Goal: Task Accomplishment & Management: Manage account settings

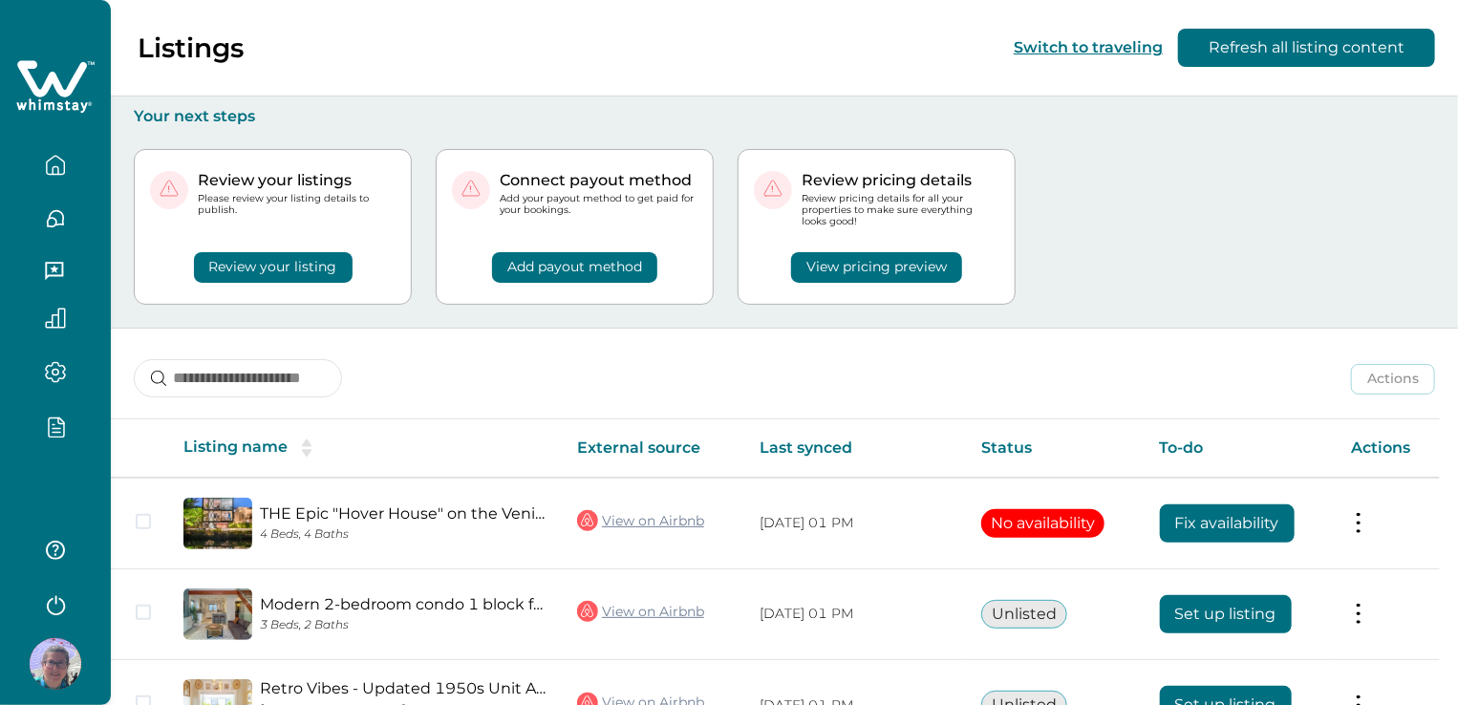
click at [54, 432] on icon "button" at bounding box center [57, 432] width 8 height 0
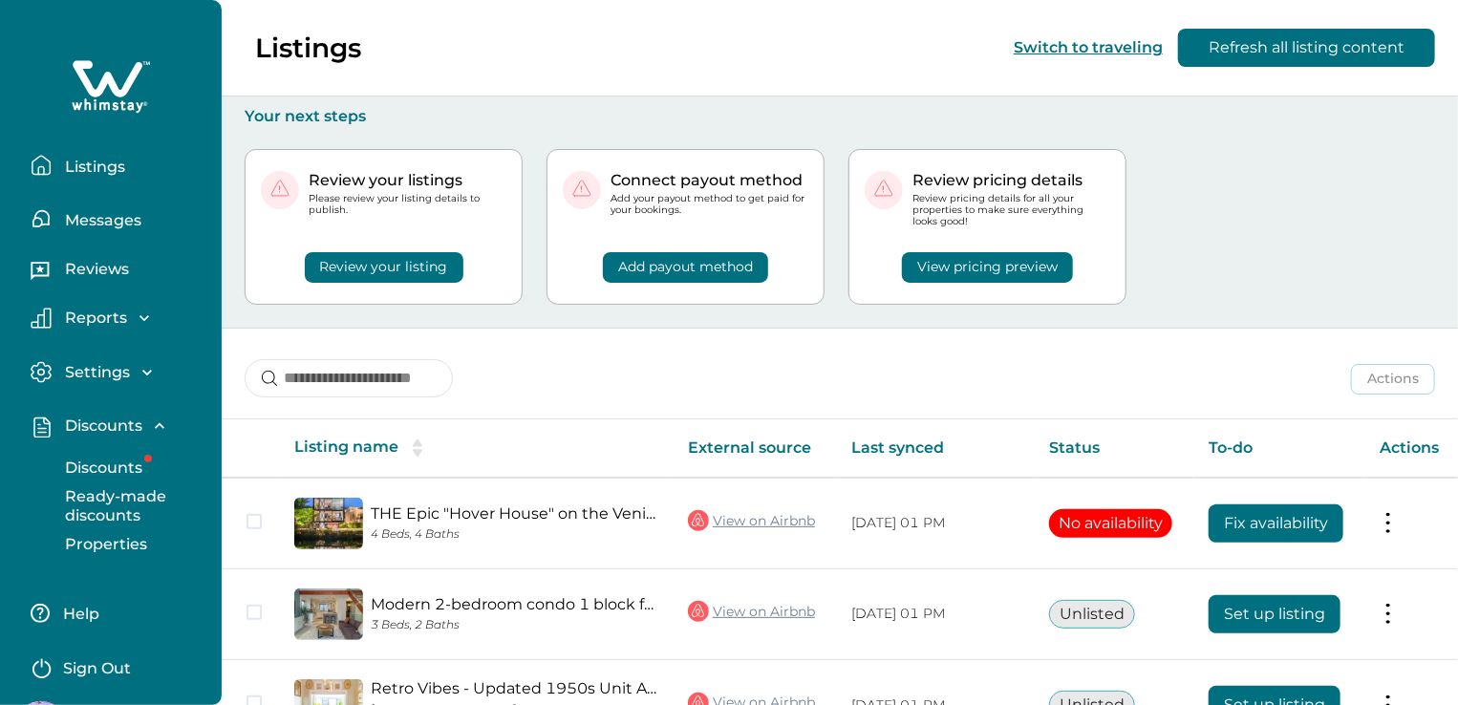
click at [118, 468] on p "Discounts" at bounding box center [100, 468] width 83 height 19
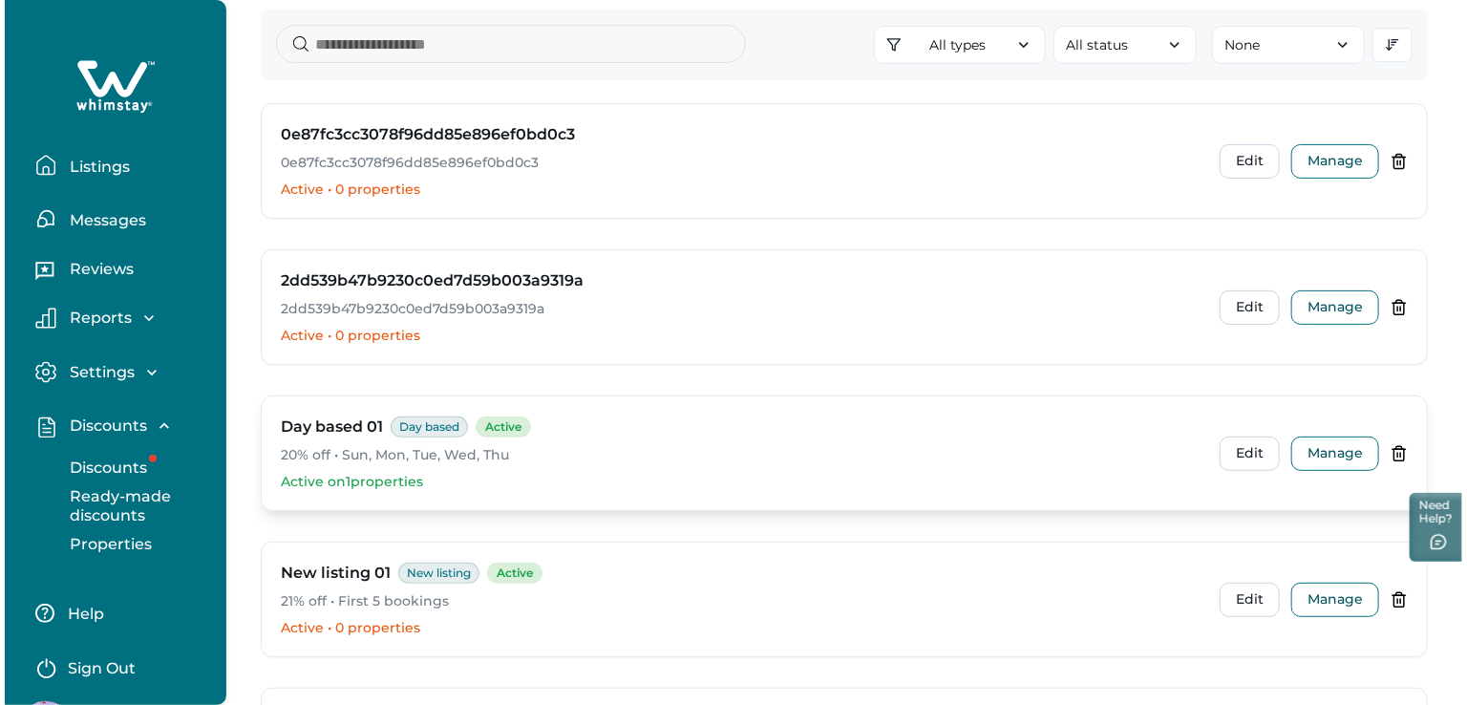
scroll to position [191, 0]
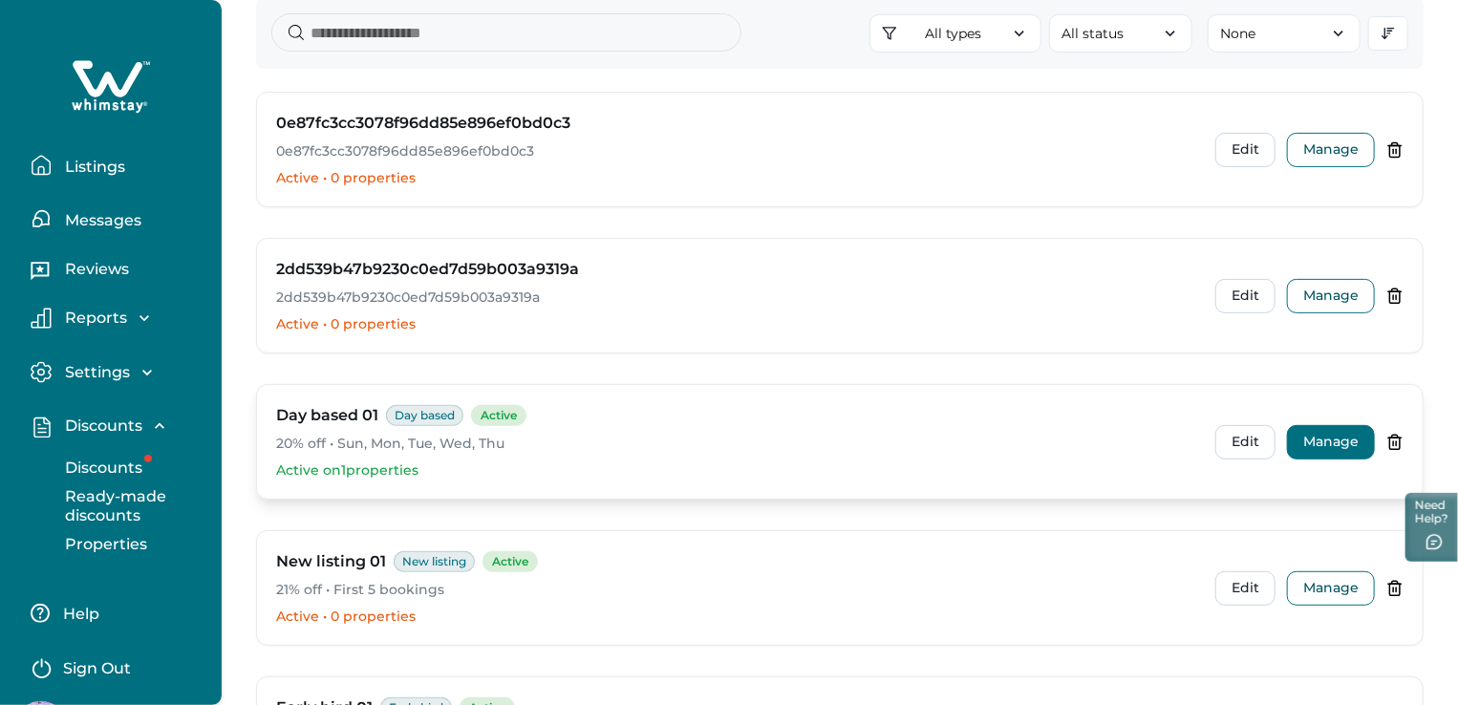
click at [1345, 438] on button "Manage" at bounding box center [1331, 442] width 88 height 34
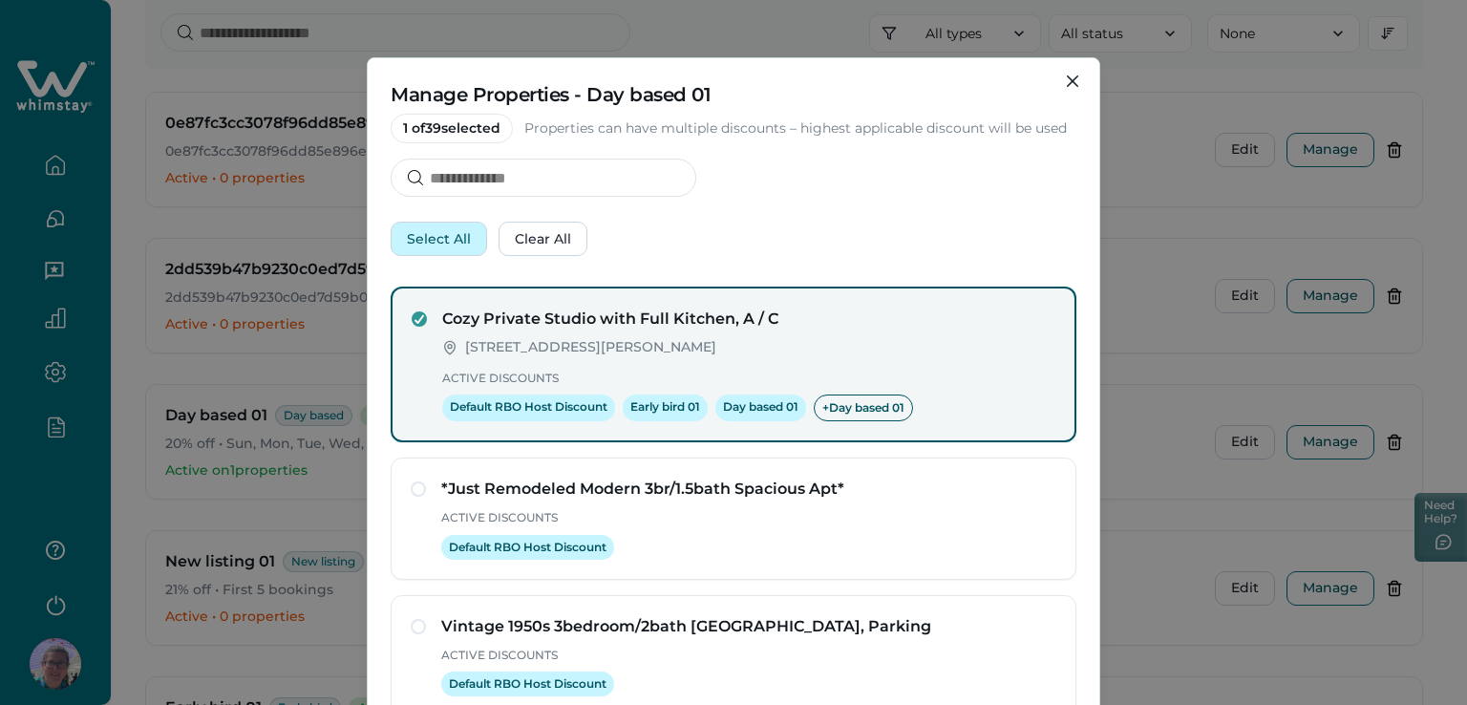
click at [430, 239] on button "Select All" at bounding box center [439, 239] width 96 height 34
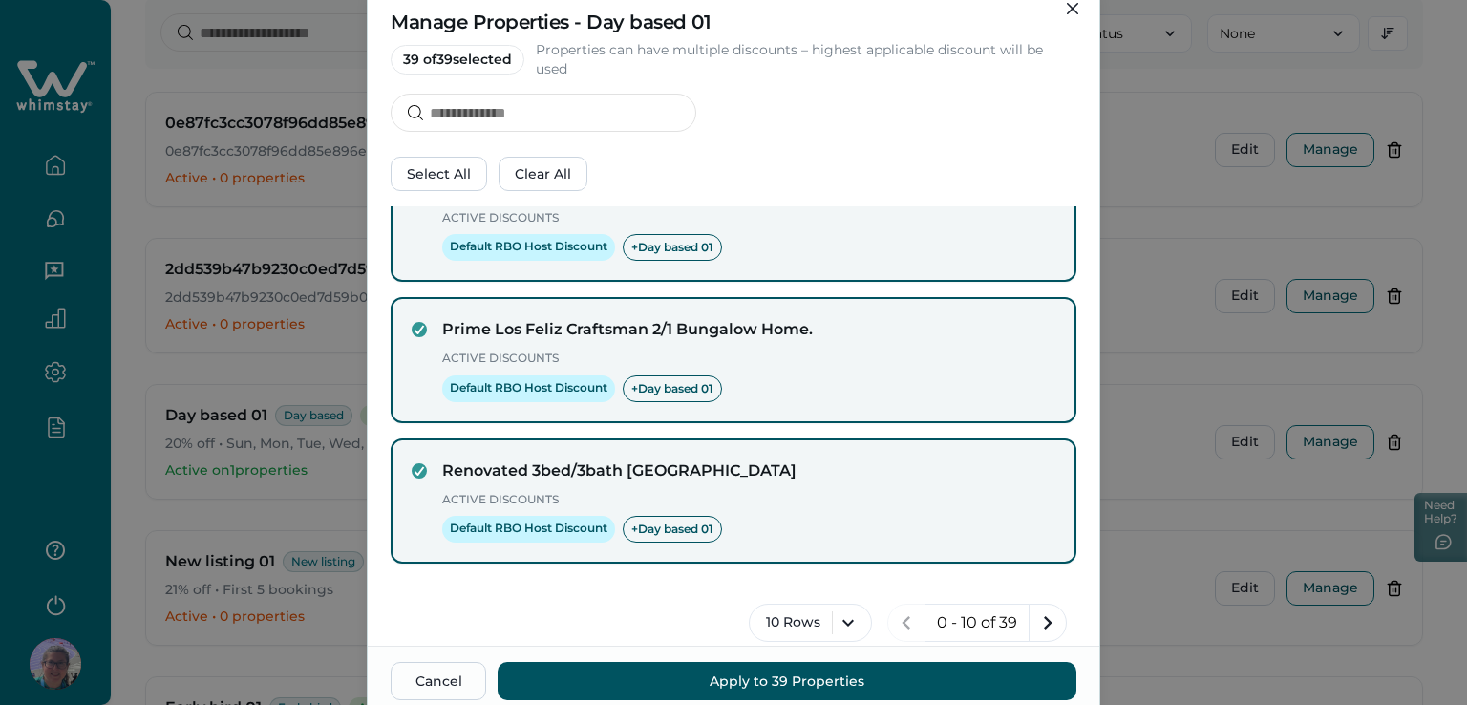
scroll to position [149, 0]
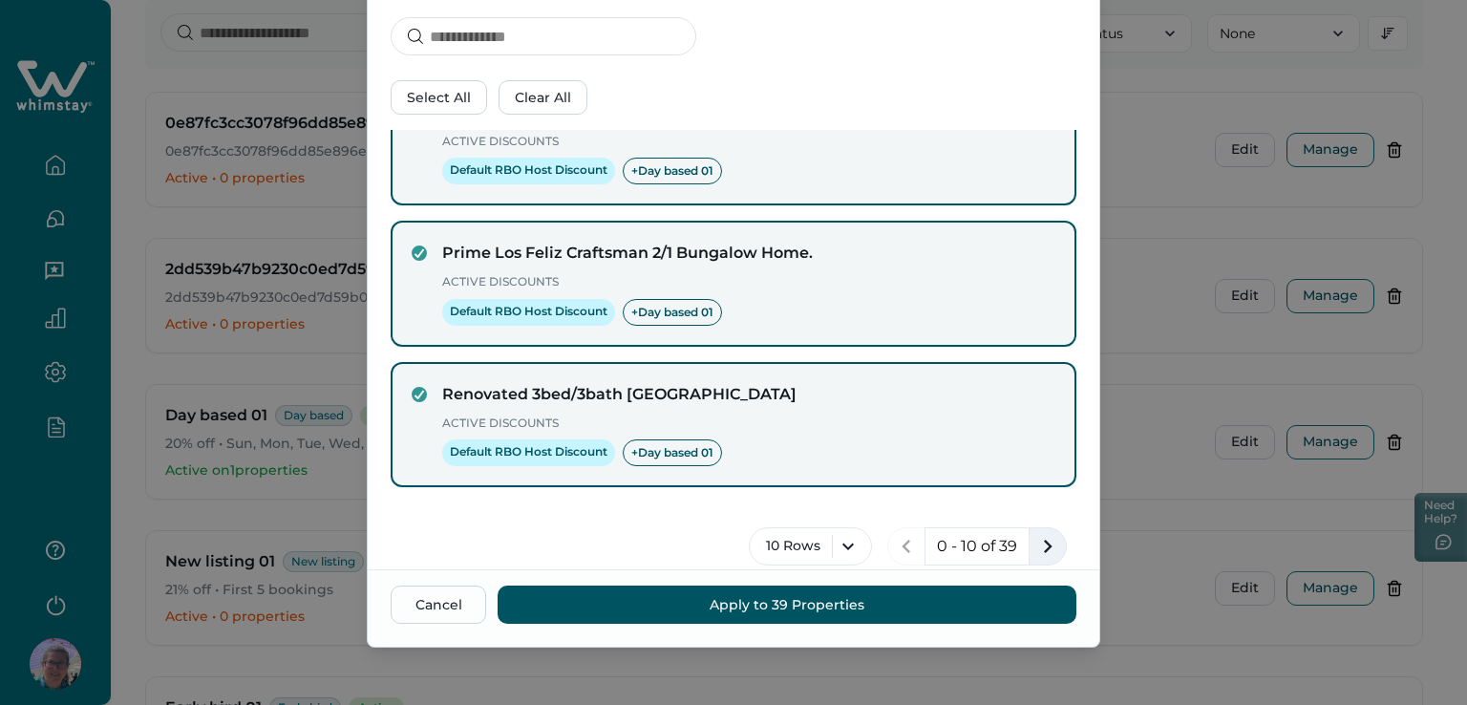
click at [1035, 533] on icon "next page" at bounding box center [1048, 546] width 27 height 27
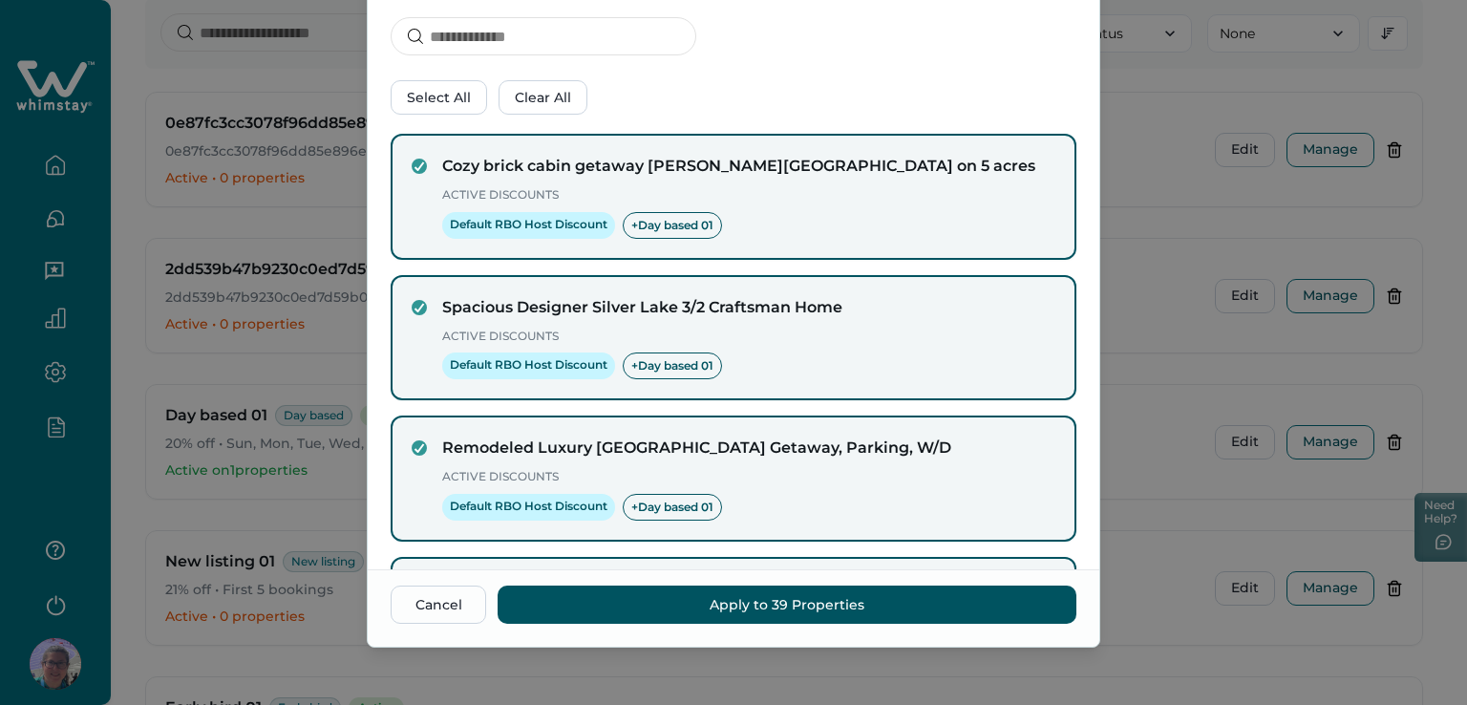
scroll to position [1053, 0]
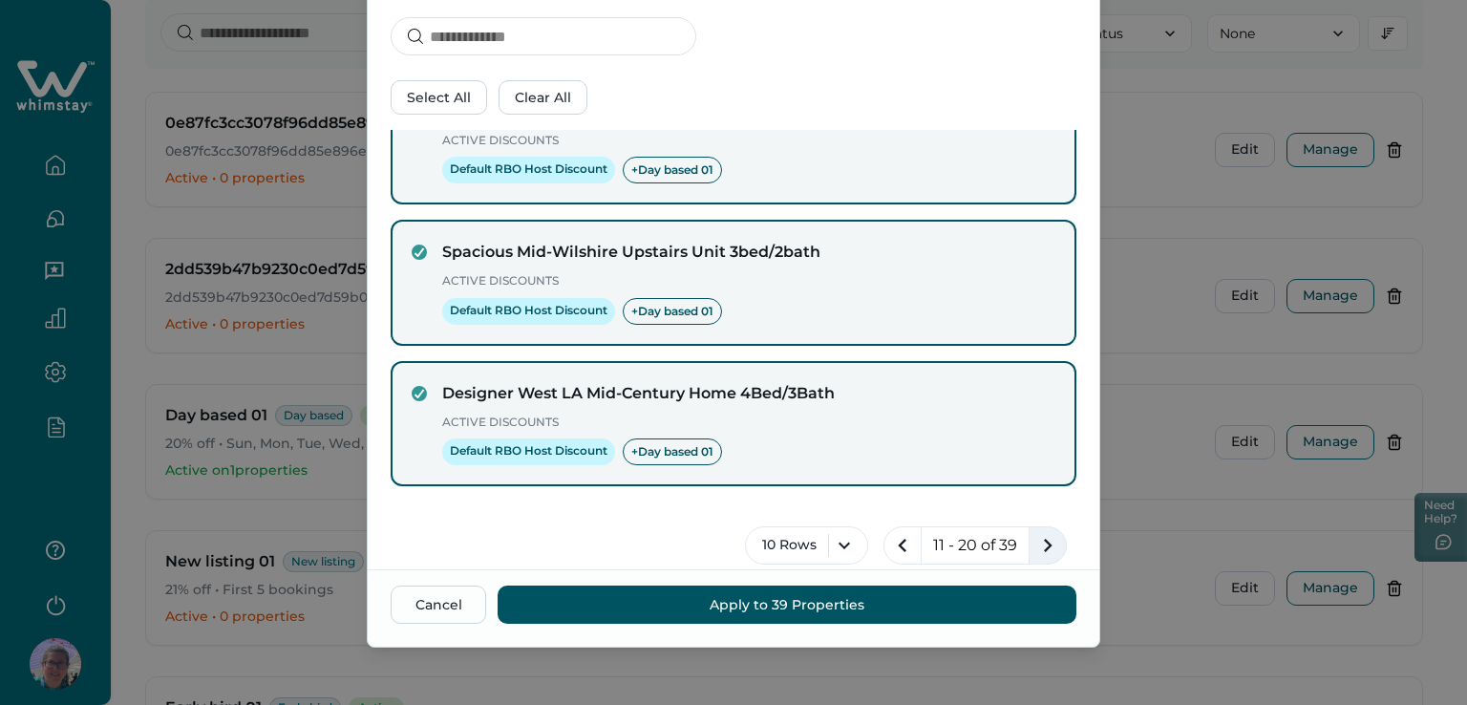
click at [1035, 532] on icon "next page" at bounding box center [1048, 545] width 27 height 27
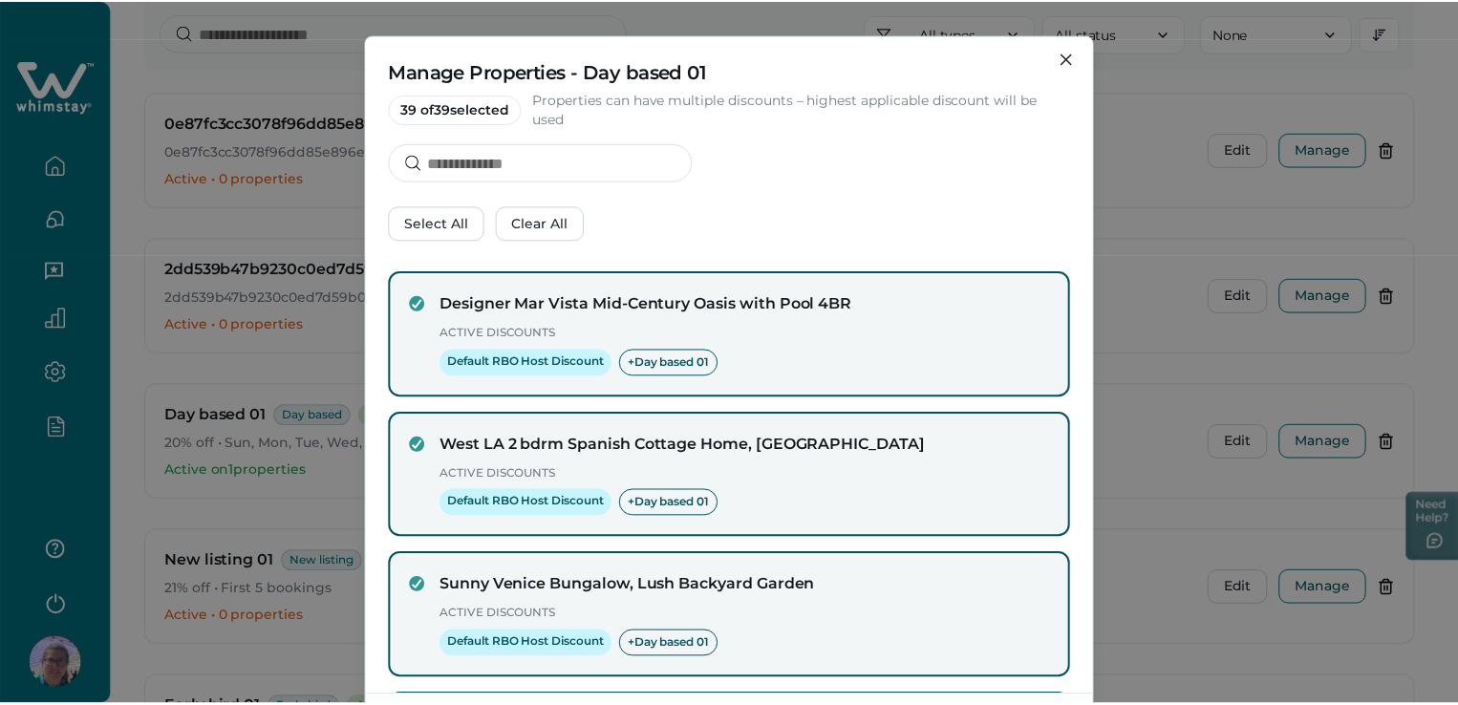
scroll to position [0, 0]
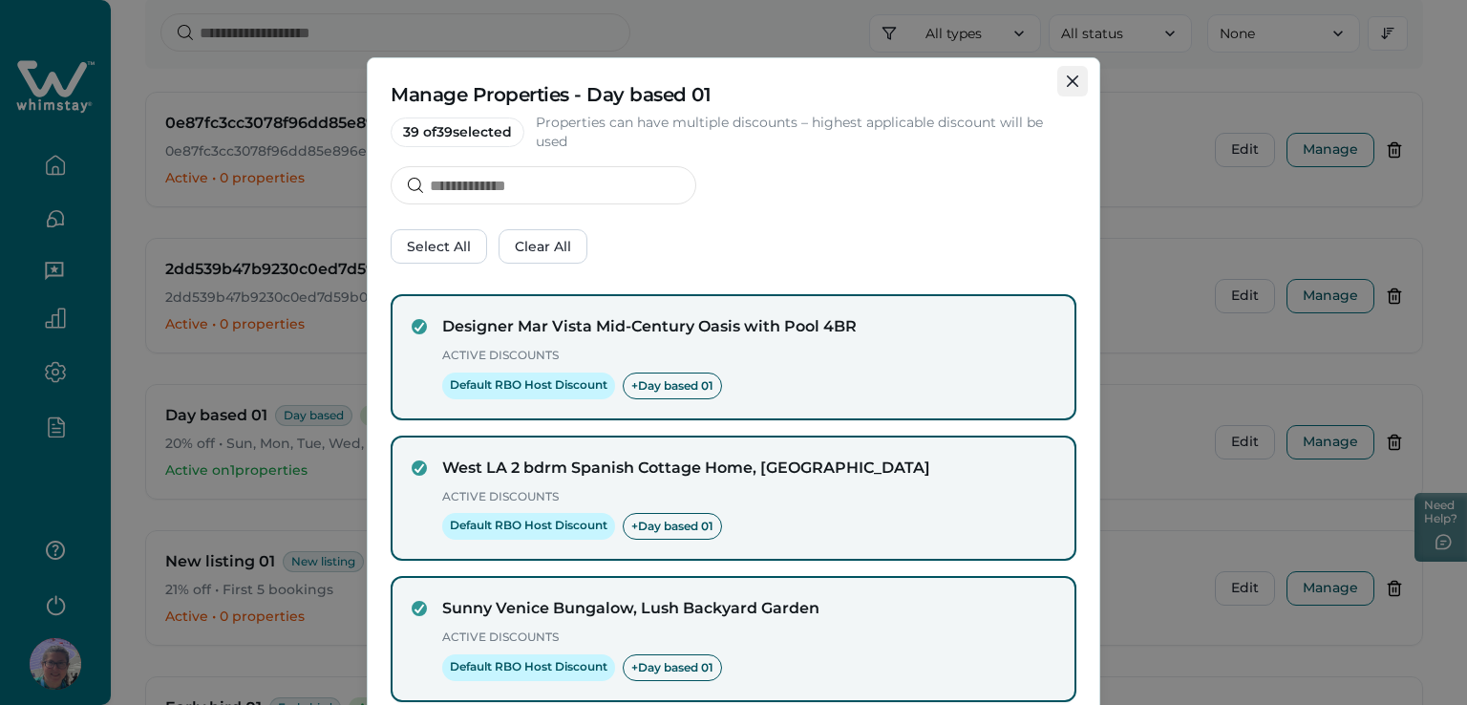
click at [1059, 78] on button "Close" at bounding box center [1073, 81] width 31 height 31
